Goal: Task Accomplishment & Management: Use online tool/utility

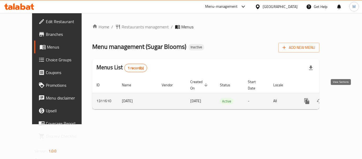
click at [342, 98] on icon "enhanced table" at bounding box center [345, 101] width 6 height 6
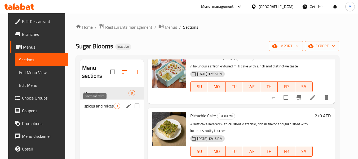
click at [89, 106] on span "spices and mixes" at bounding box center [98, 106] width 29 height 6
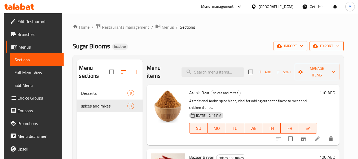
click at [328, 43] on span "export" at bounding box center [327, 46] width 26 height 7
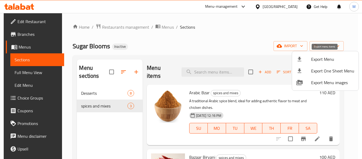
click at [318, 58] on span "Export Menu" at bounding box center [332, 59] width 43 height 6
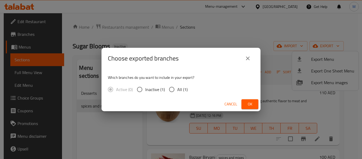
click at [174, 89] on input "All (1)" at bounding box center [171, 89] width 11 height 11
radio input "true"
click at [249, 100] on button "Ok" at bounding box center [249, 104] width 17 height 10
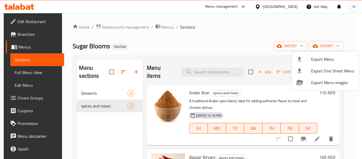
click at [152, 44] on div at bounding box center [181, 79] width 362 height 159
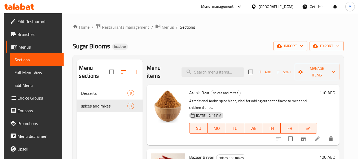
click at [118, 21] on div "Home / Restaurants management / Menus / Sections Sugar Blooms Inactive import e…" at bounding box center [208, 123] width 292 height 220
click at [121, 27] on span "Restaurants management" at bounding box center [125, 27] width 47 height 6
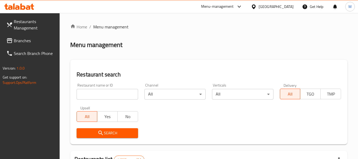
click at [285, 6] on div "[GEOGRAPHIC_DATA]" at bounding box center [276, 7] width 35 height 6
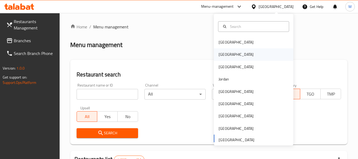
click at [222, 55] on div "[GEOGRAPHIC_DATA]" at bounding box center [236, 54] width 35 height 6
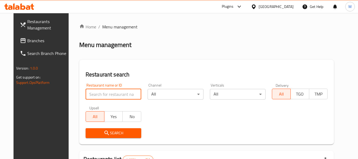
click at [115, 95] on input "search" at bounding box center [114, 94] width 56 height 11
paste input "مشلتت المعلم"
type input "مشلتت المعلم"
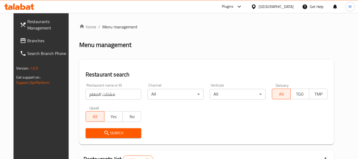
click at [116, 136] on button "Search" at bounding box center [114, 133] width 56 height 10
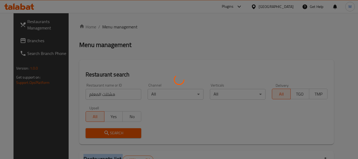
click at [116, 136] on div at bounding box center [179, 79] width 358 height 159
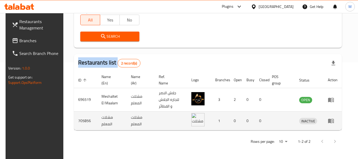
scroll to position [96, 0]
click at [334, 123] on icon "enhanced table" at bounding box center [331, 120] width 6 height 6
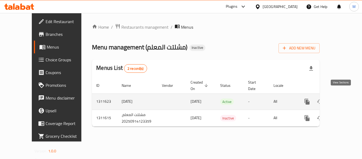
click at [343, 99] on icon "enhanced table" at bounding box center [345, 101] width 5 height 5
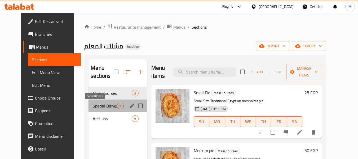
click at [101, 105] on span "Special Dishes" at bounding box center [105, 106] width 24 height 6
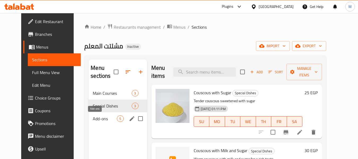
click at [99, 116] on span "Add-ons" at bounding box center [105, 118] width 24 height 6
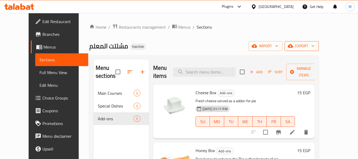
click at [315, 46] on span "export" at bounding box center [302, 46] width 26 height 7
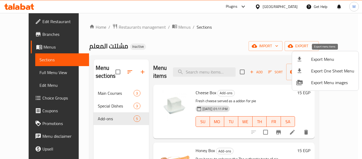
click at [317, 58] on span "Export Menu" at bounding box center [332, 59] width 43 height 6
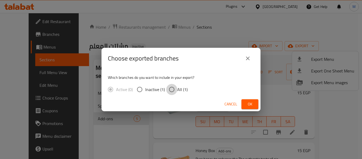
click at [173, 87] on input "All (1)" at bounding box center [171, 89] width 11 height 11
radio input "true"
click at [250, 101] on span "Ok" at bounding box center [250, 104] width 8 height 7
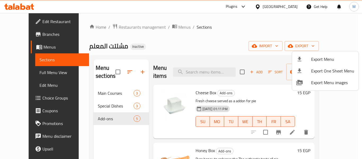
click at [99, 46] on div at bounding box center [181, 79] width 362 height 159
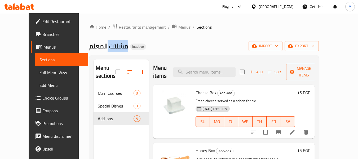
click at [99, 46] on span "مشلتت المعلم" at bounding box center [108, 46] width 39 height 12
copy span "مشلتت المعلم"
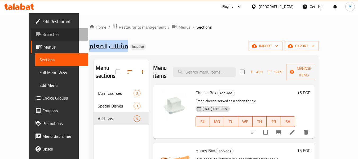
click at [42, 33] on span "Branches" at bounding box center [63, 34] width 42 height 6
